Goal: Register for event/course

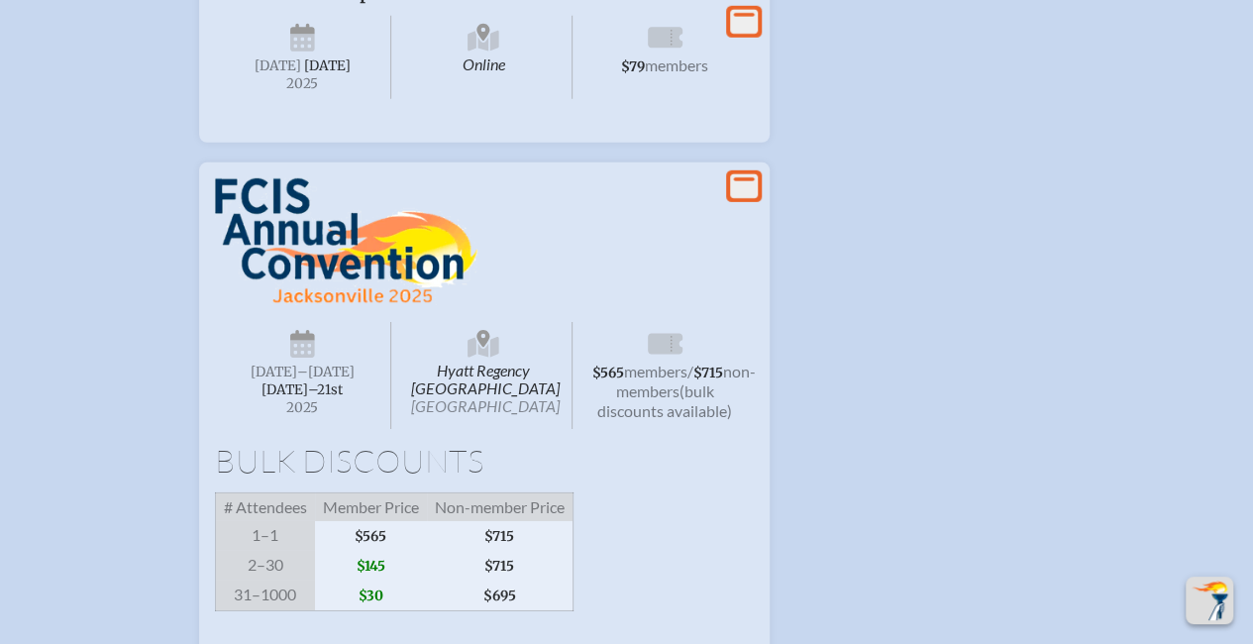
scroll to position [3071, 0]
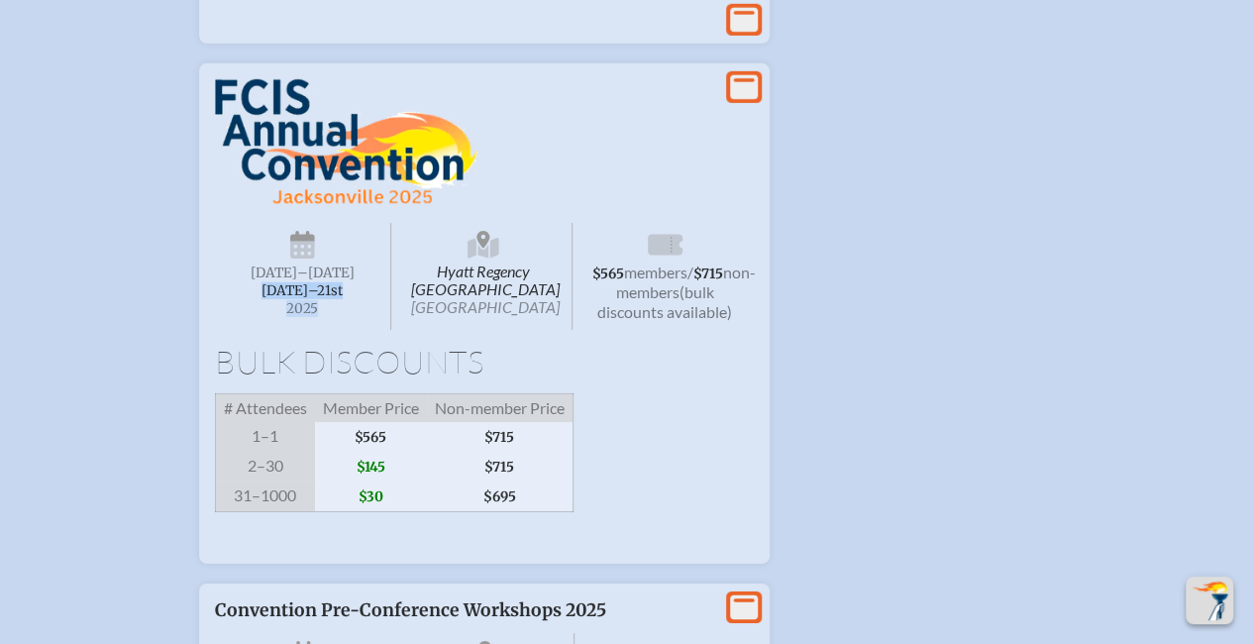
drag, startPoint x: 242, startPoint y: 372, endPoint x: 351, endPoint y: 385, distance: 109.9
click at [351, 317] on span "[DATE] –[DATE]–⁠21st , 2025" at bounding box center [303, 291] width 145 height 53
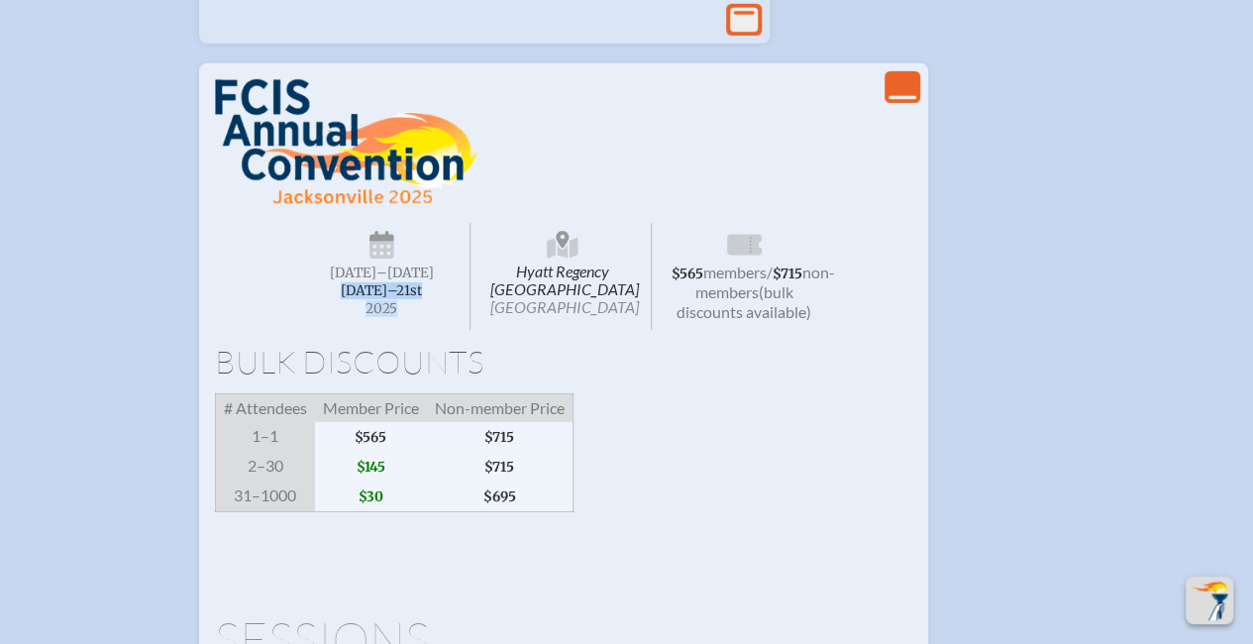
copy span "[DATE]–⁠21st , 2025"
click at [598, 330] on span "Hyatt Regency [GEOGRAPHIC_DATA] [GEOGRAPHIC_DATA]" at bounding box center [563, 276] width 177 height 107
drag, startPoint x: 516, startPoint y: 356, endPoint x: 596, endPoint y: 397, distance: 90.4
click at [596, 330] on span "Hyatt Regency [GEOGRAPHIC_DATA] [GEOGRAPHIC_DATA]" at bounding box center [563, 276] width 177 height 107
copy span "Hyatt Regency [GEOGRAPHIC_DATA]"
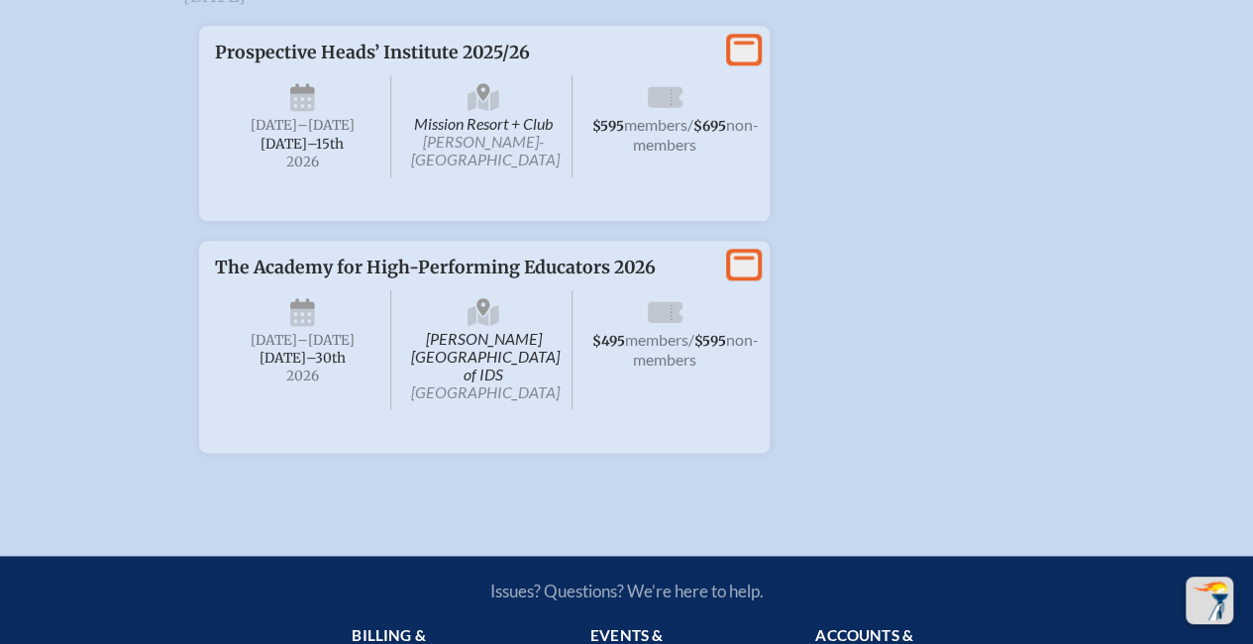
scroll to position [4954, 0]
